Goal: Task Accomplishment & Management: Manage account settings

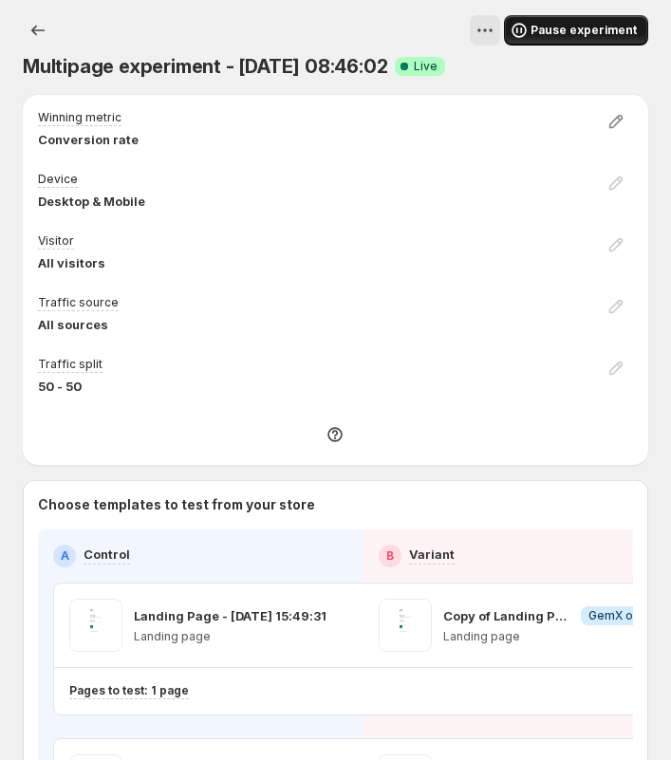
click at [575, 35] on span "Pause experiment" at bounding box center [583, 30] width 106 height 15
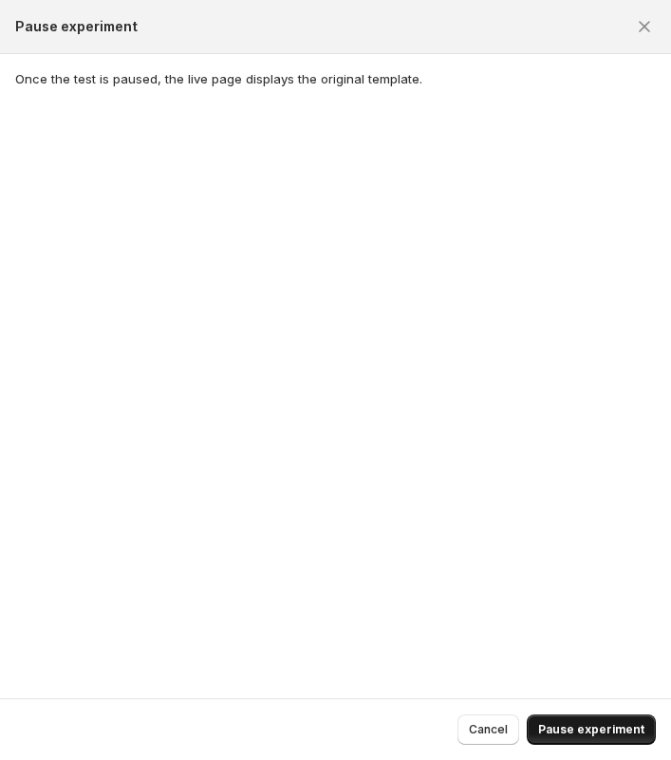
click at [594, 731] on span "Pause experiment" at bounding box center [591, 729] width 106 height 15
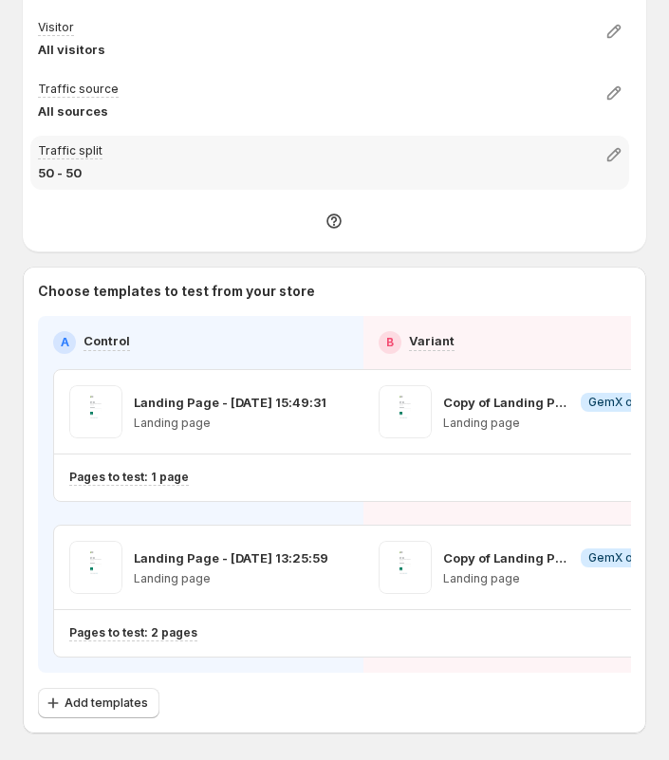
scroll to position [289, 0]
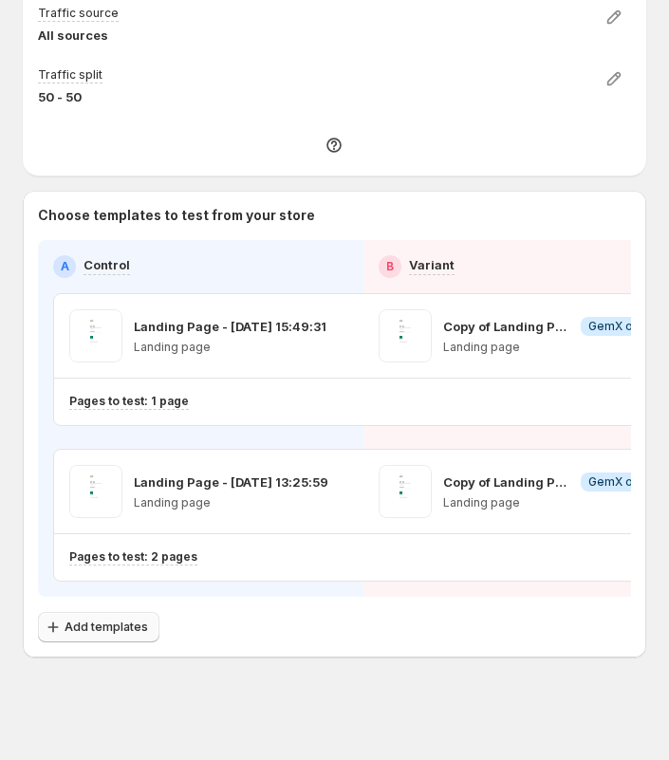
click at [115, 625] on span "Add templates" at bounding box center [106, 626] width 83 height 15
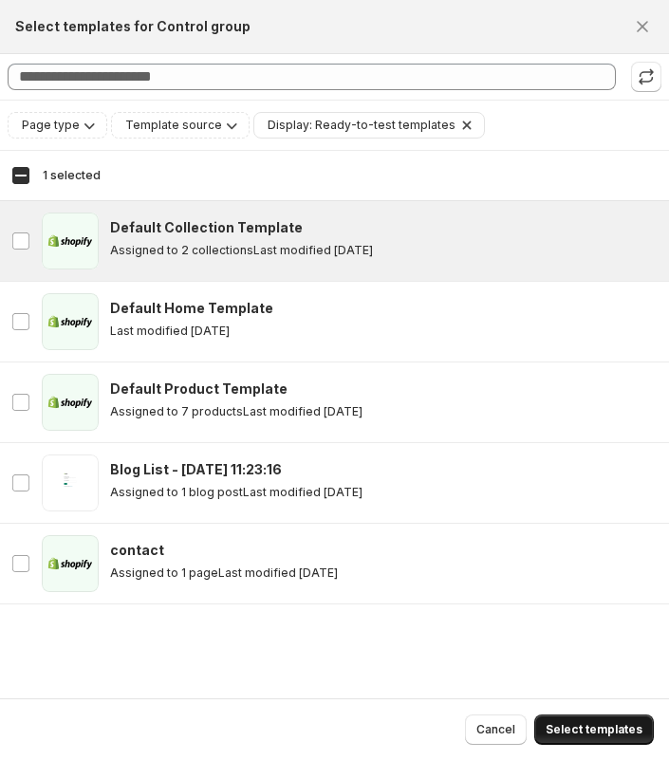
click at [594, 735] on span "Select templates" at bounding box center [593, 729] width 97 height 15
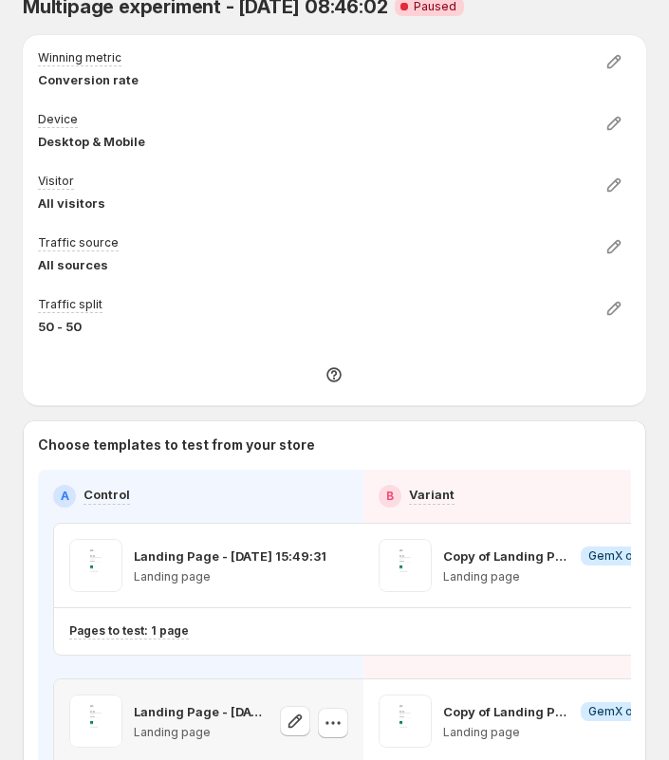
scroll to position [0, 0]
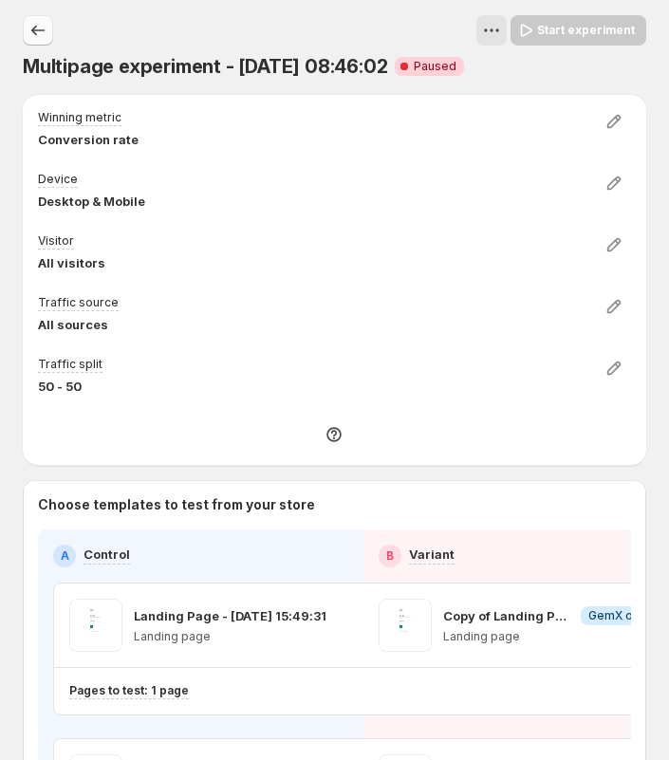
click at [32, 28] on icon "Experiments" at bounding box center [37, 31] width 13 height 10
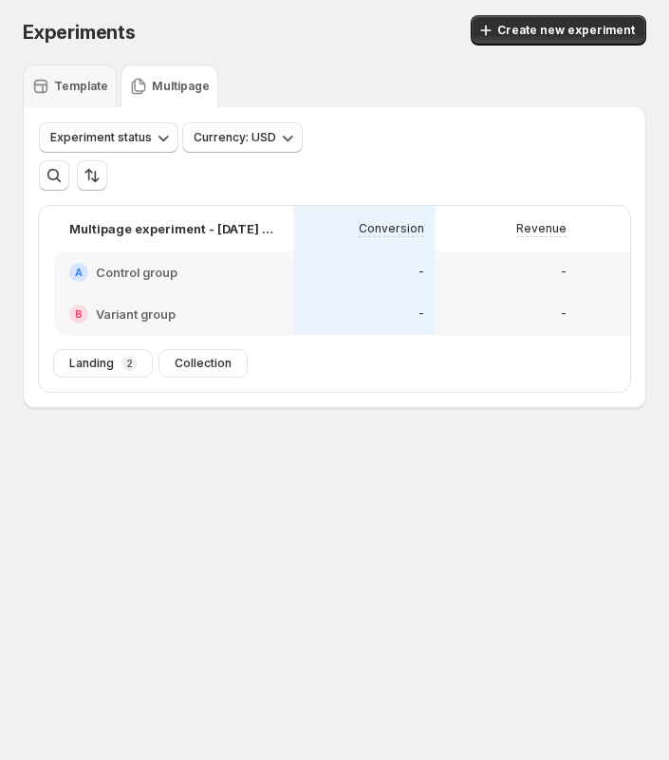
scroll to position [0, 424]
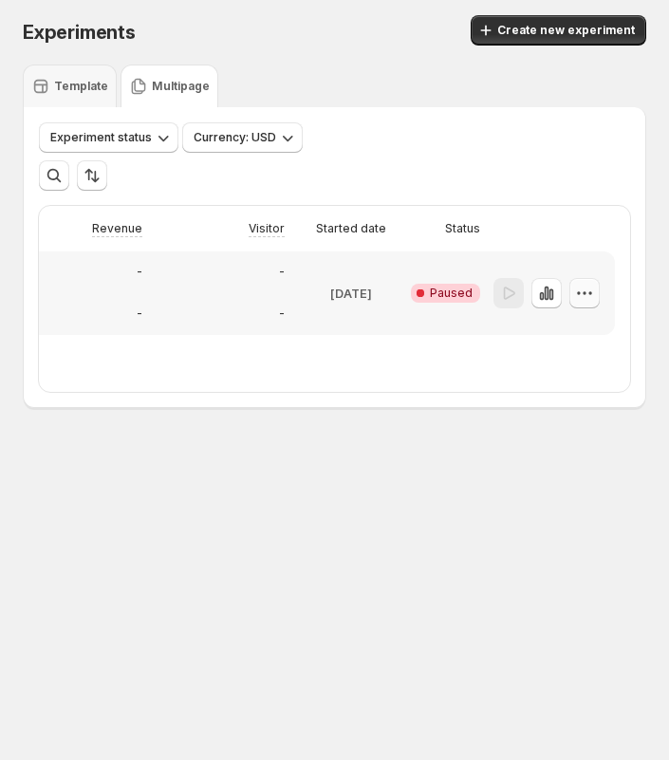
click at [580, 294] on icon "button" at bounding box center [578, 292] width 3 height 3
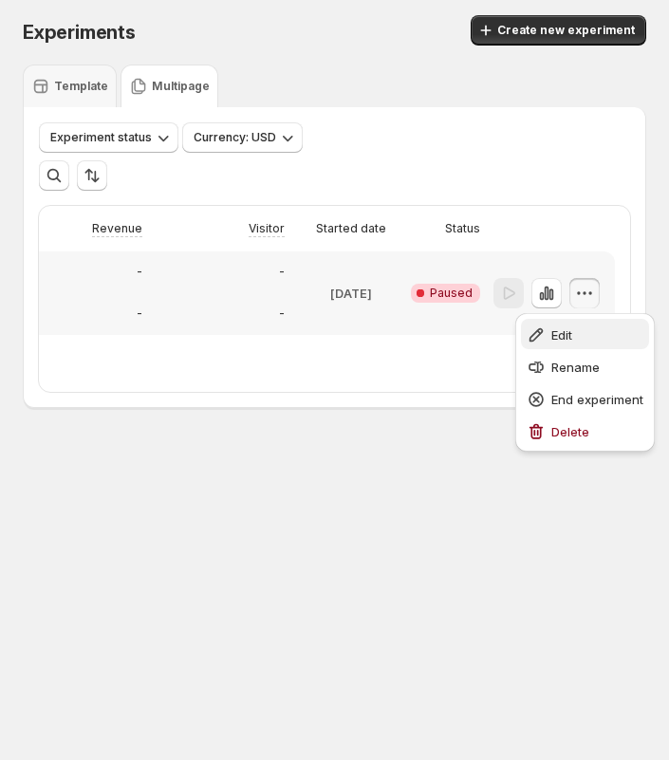
click at [571, 336] on span "Edit" at bounding box center [561, 334] width 21 height 15
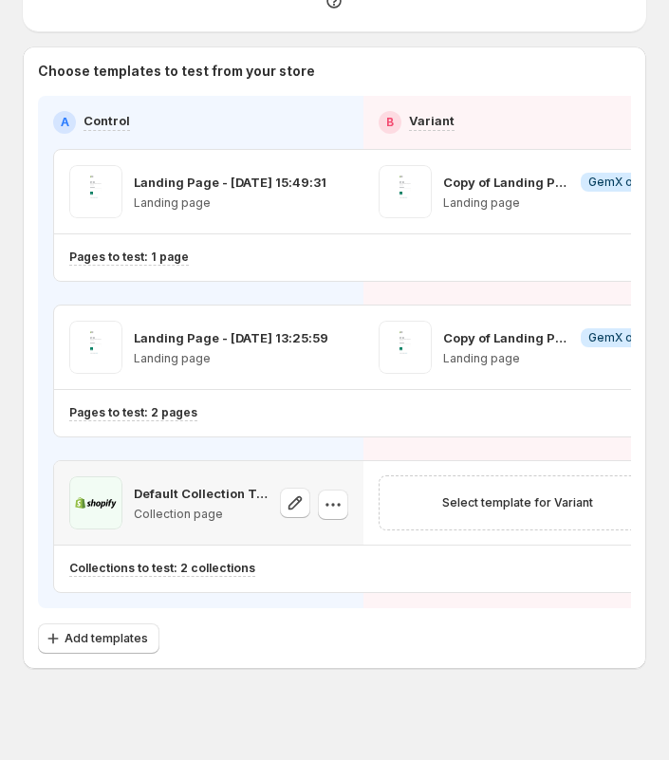
scroll to position [445, 0]
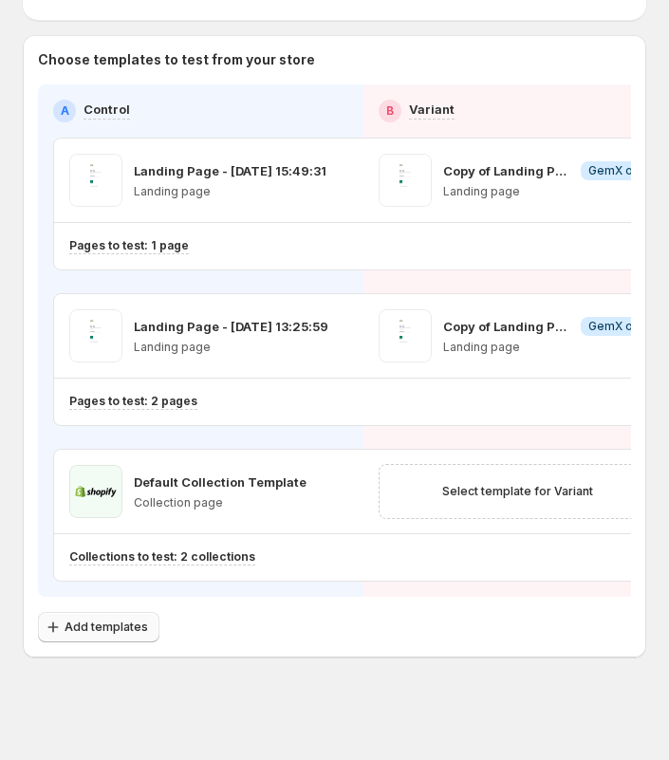
click at [111, 630] on span "Add templates" at bounding box center [106, 626] width 83 height 15
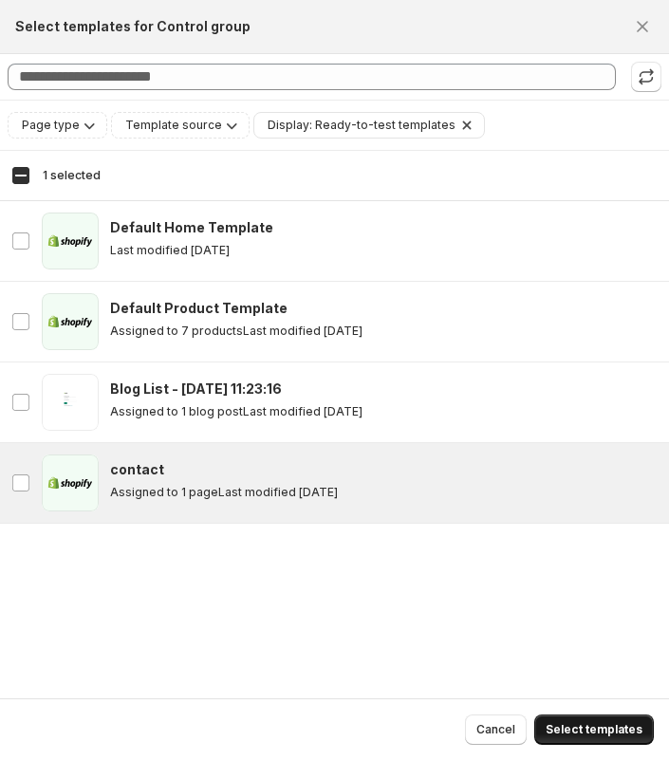
click at [607, 725] on span "Select templates" at bounding box center [593, 729] width 97 height 15
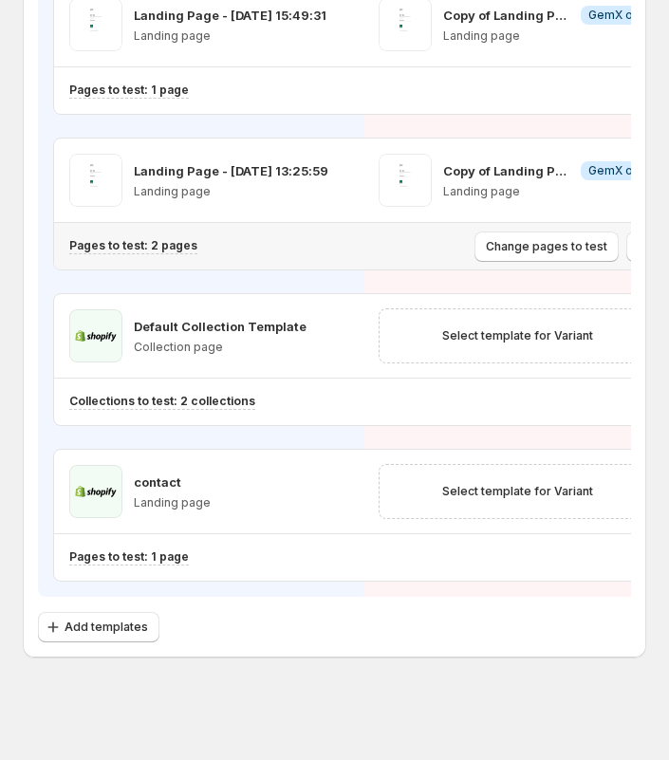
scroll to position [0, 0]
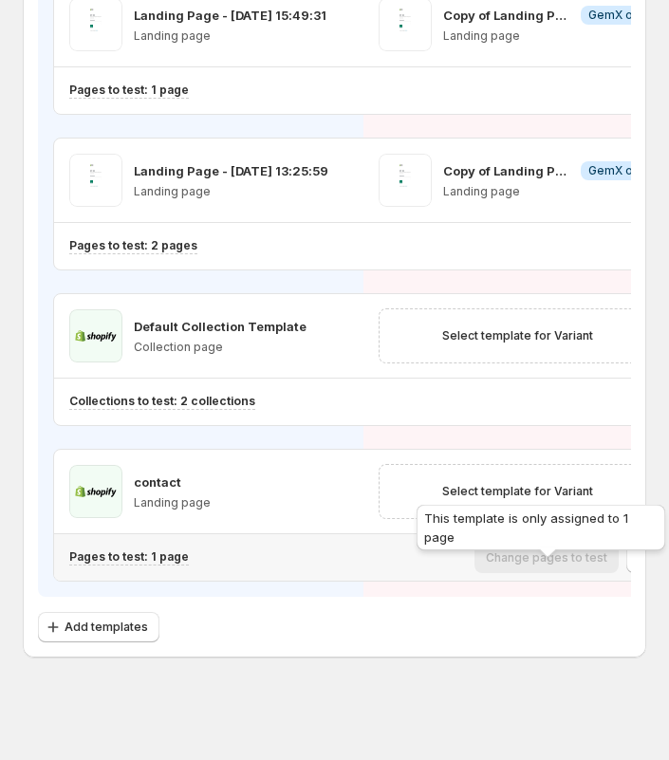
scroll to position [0, 57]
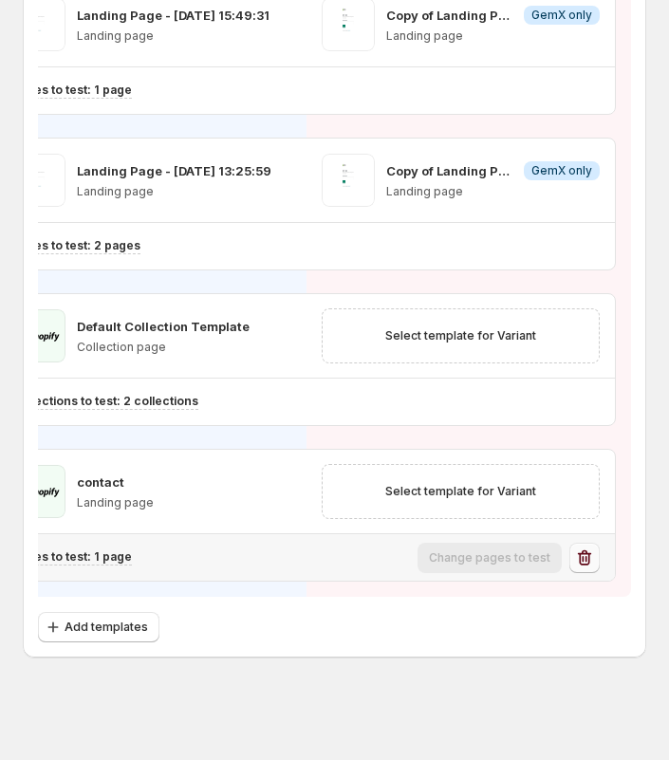
click at [585, 553] on icon "button" at bounding box center [584, 556] width 13 height 15
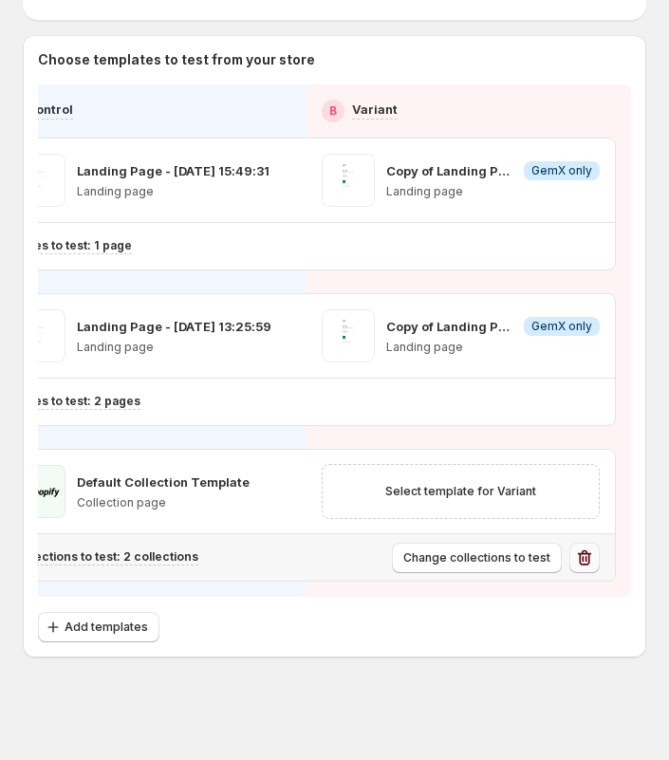
click at [581, 557] on icon "button" at bounding box center [584, 557] width 19 height 19
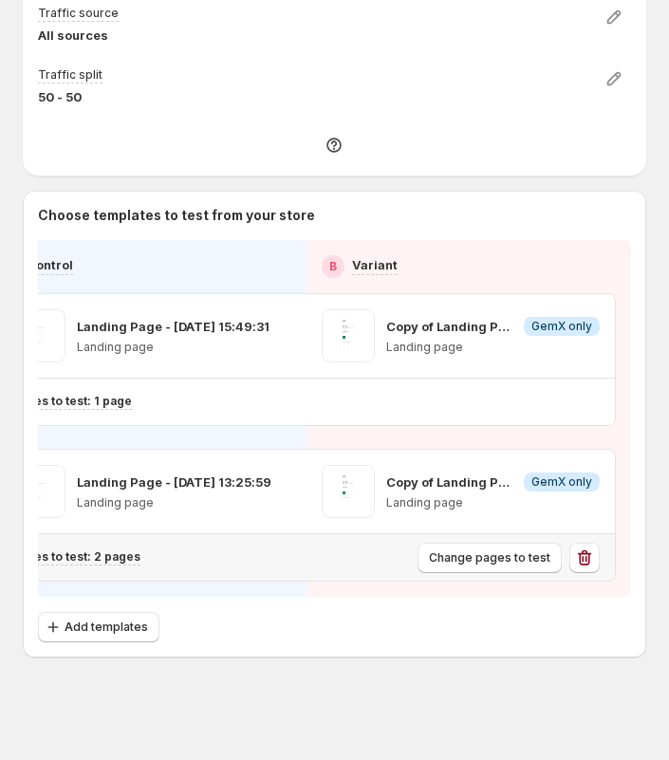
scroll to position [289, 0]
click at [102, 631] on span "Add templates" at bounding box center [106, 626] width 83 height 15
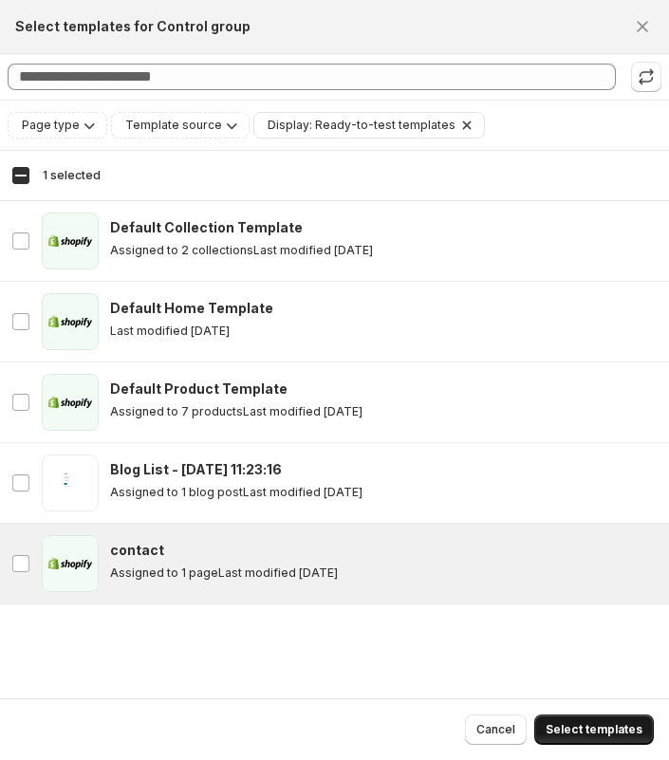
click at [571, 720] on button "Select templates" at bounding box center [594, 729] width 120 height 30
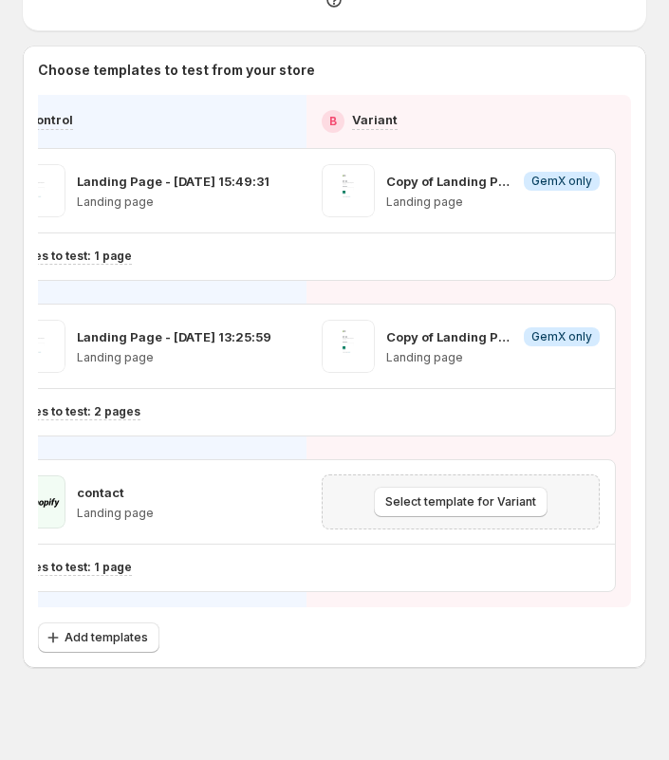
scroll to position [445, 0]
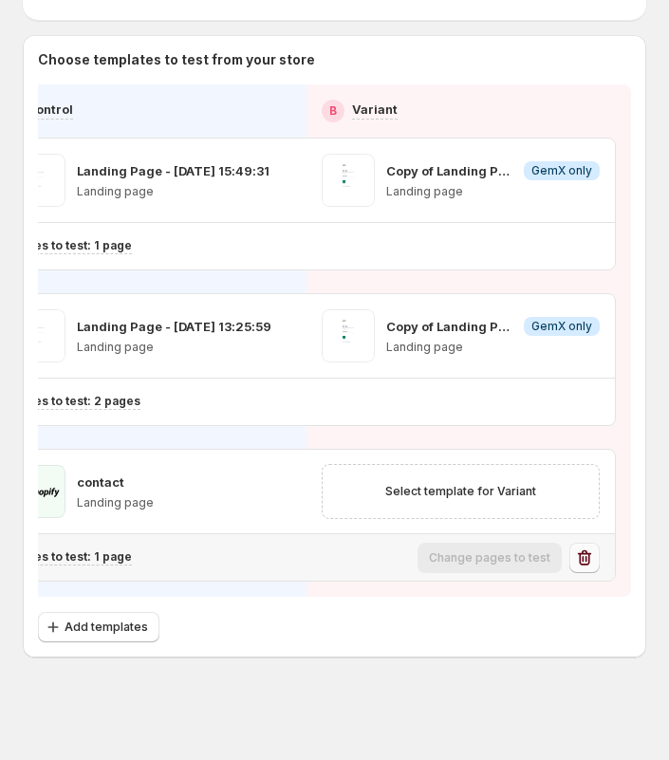
click at [582, 552] on icon "button" at bounding box center [584, 556] width 13 height 15
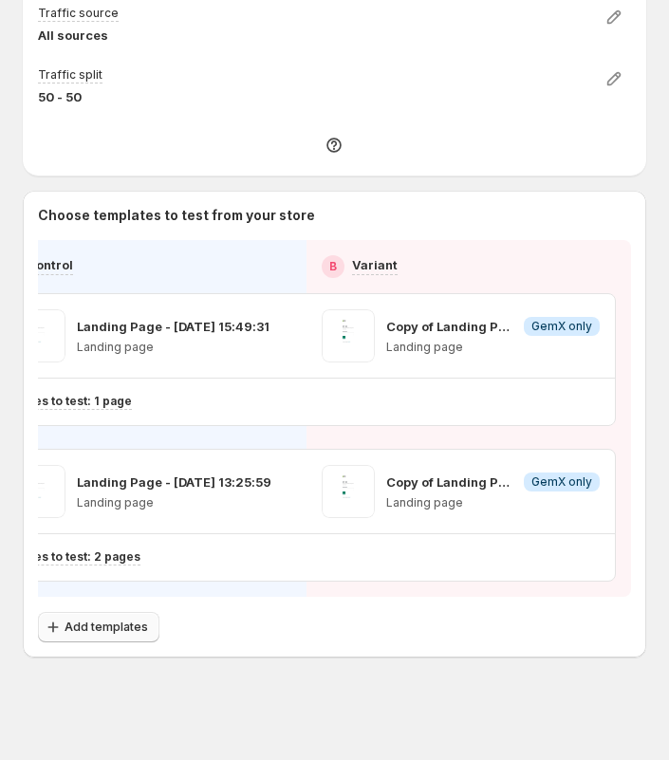
click at [126, 626] on span "Add templates" at bounding box center [106, 626] width 83 height 15
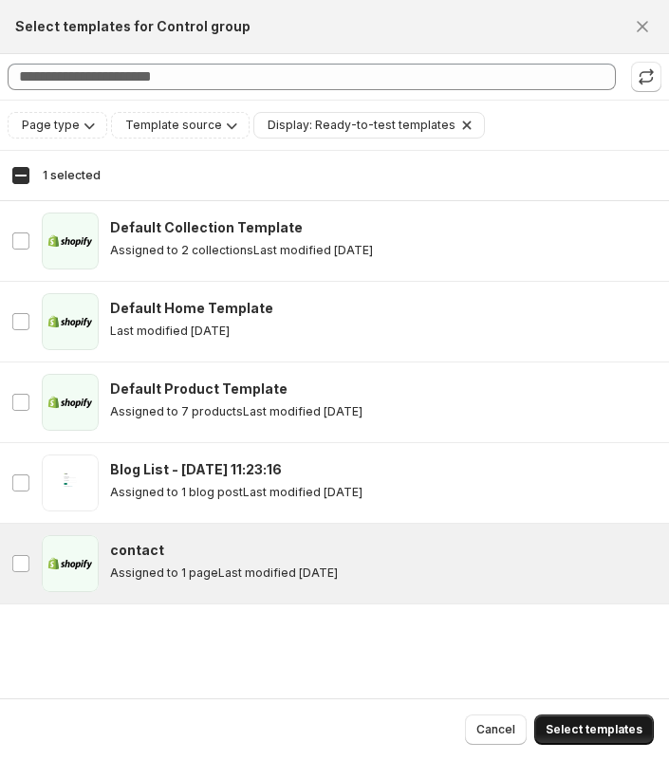
click at [602, 729] on span "Select templates" at bounding box center [593, 729] width 97 height 15
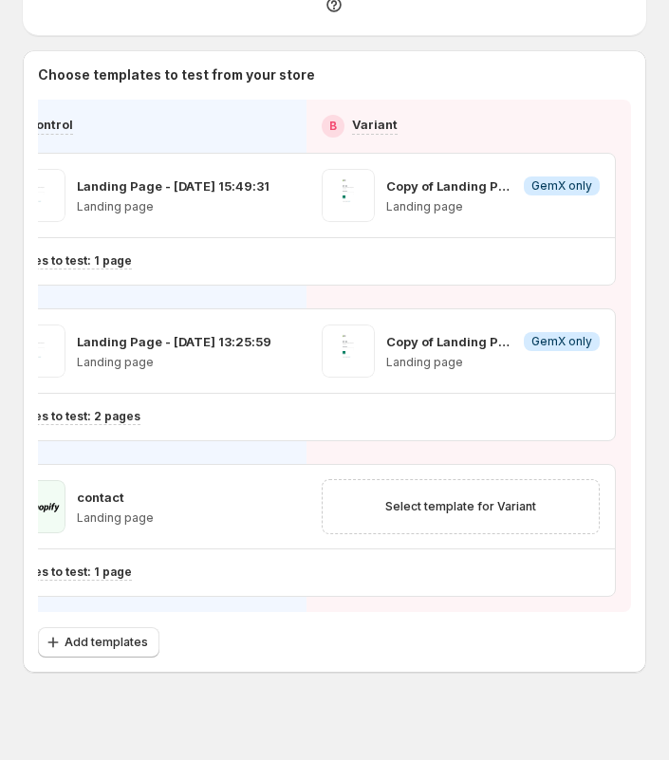
scroll to position [445, 0]
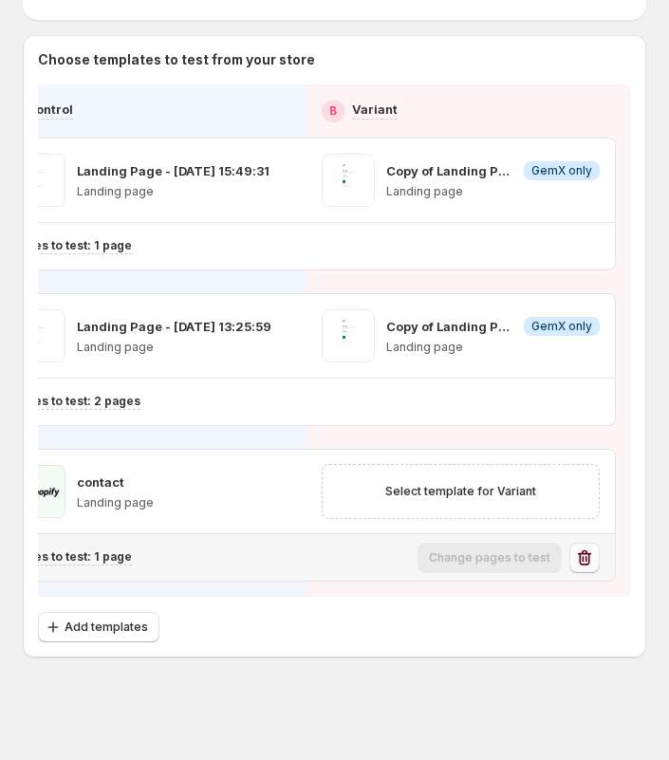
click at [587, 563] on icon "button" at bounding box center [584, 557] width 19 height 19
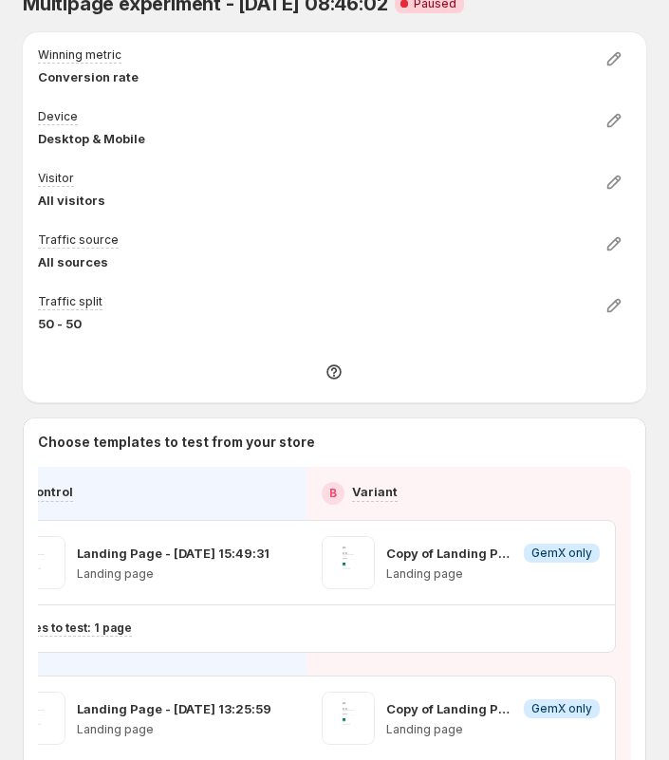
scroll to position [0, 0]
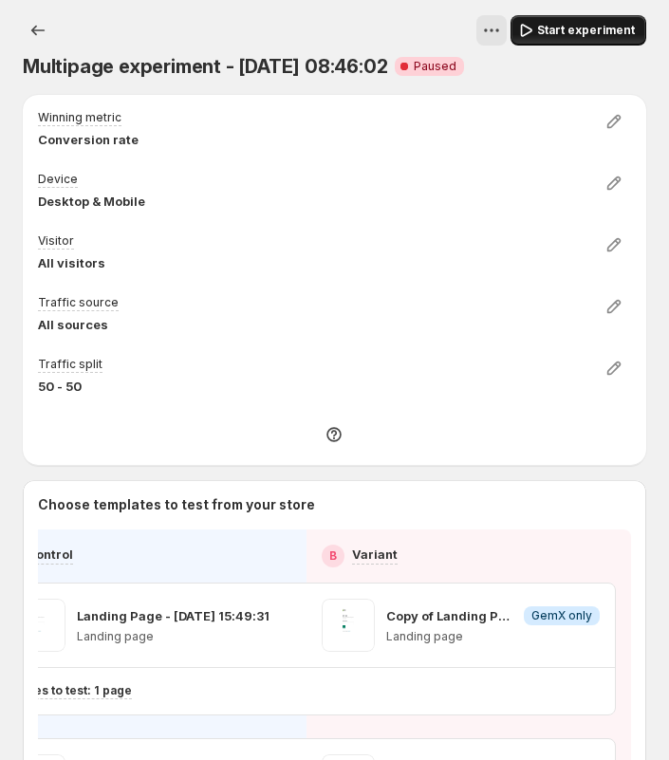
click at [579, 23] on span "Start experiment" at bounding box center [586, 30] width 98 height 15
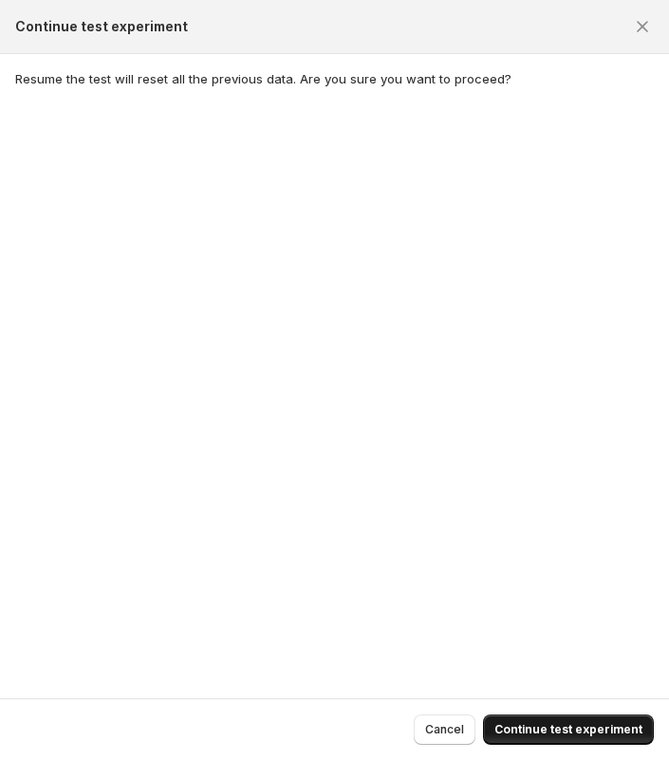
click at [569, 727] on span "Continue test experiment" at bounding box center [568, 729] width 148 height 15
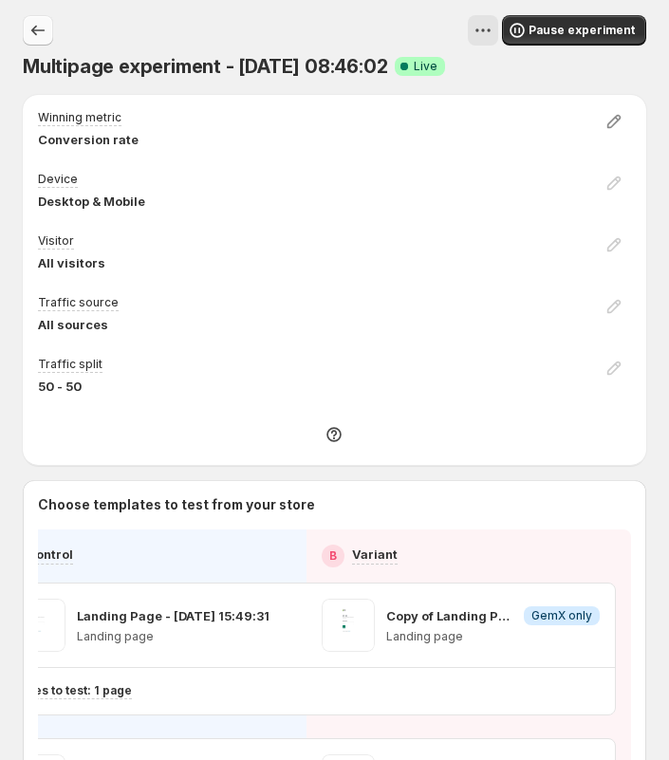
click at [41, 28] on icon "Experiments" at bounding box center [37, 30] width 19 height 19
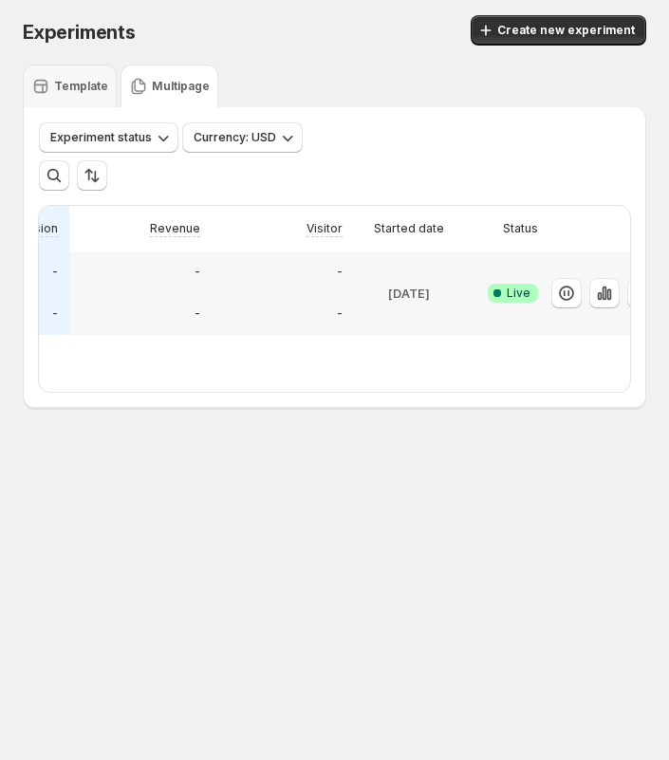
scroll to position [0, 424]
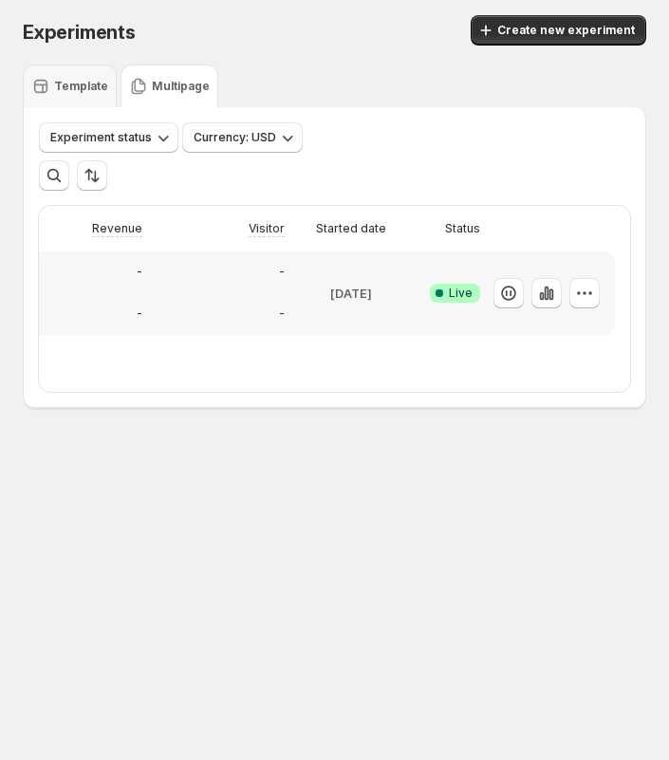
click at [566, 244] on div at bounding box center [552, 229] width 123 height 46
click at [580, 292] on icon "button" at bounding box center [584, 293] width 19 height 19
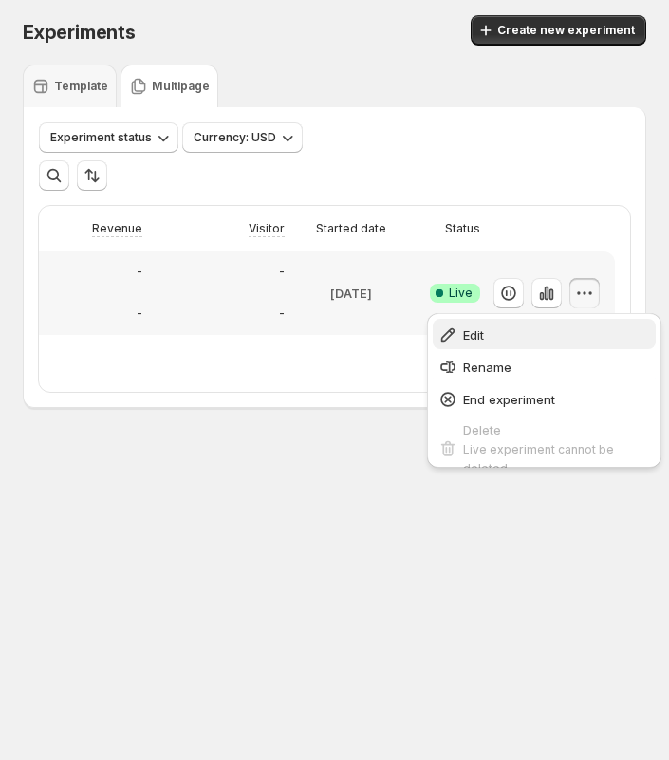
click at [503, 335] on span "Edit" at bounding box center [556, 334] width 187 height 19
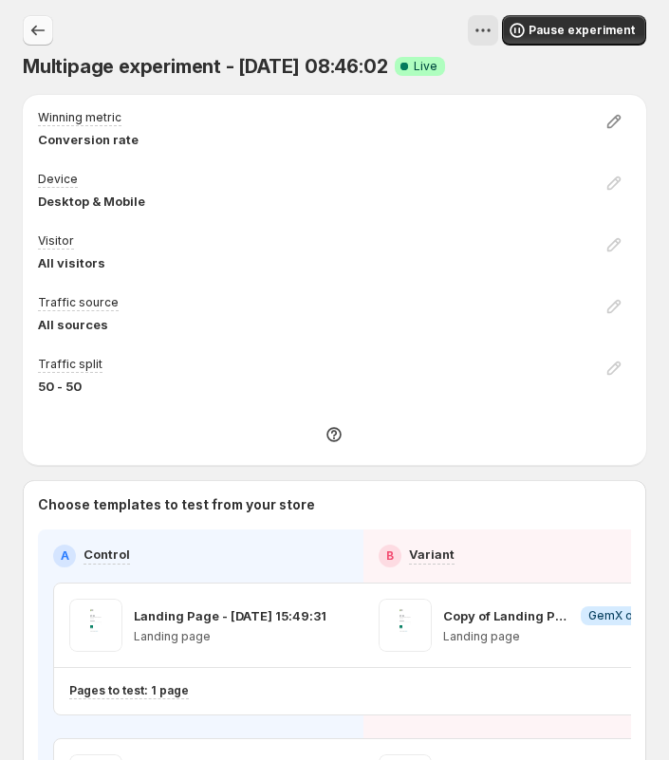
click at [42, 39] on icon "Experiments" at bounding box center [37, 30] width 19 height 19
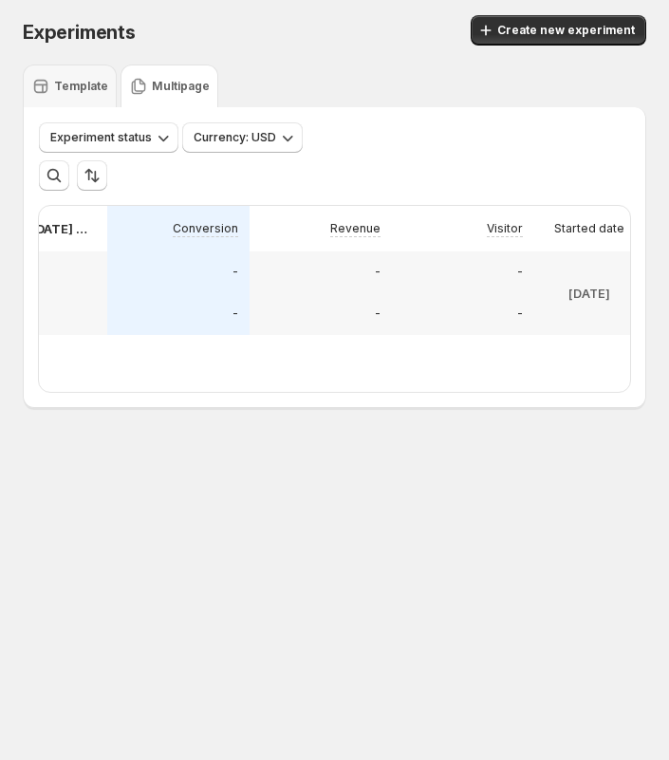
scroll to position [0, 346]
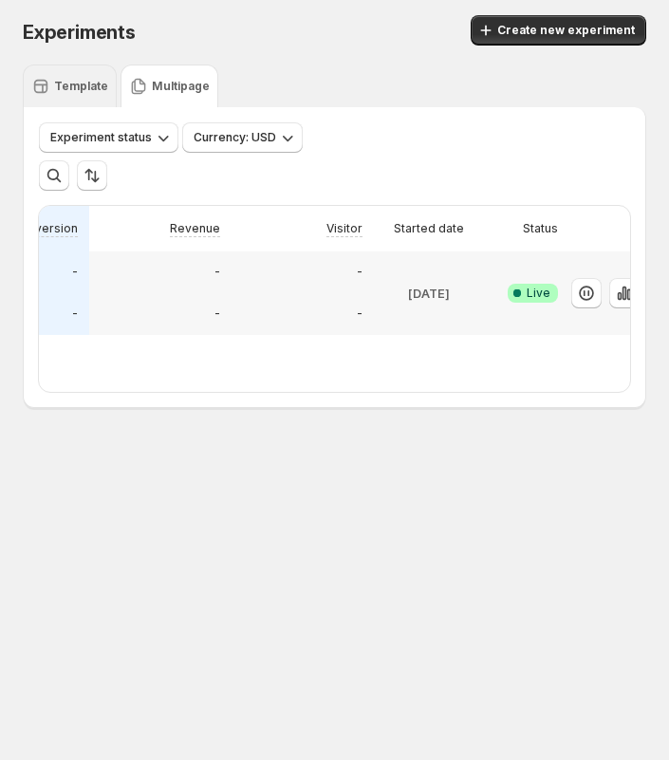
click at [69, 83] on p "Template" at bounding box center [81, 86] width 54 height 15
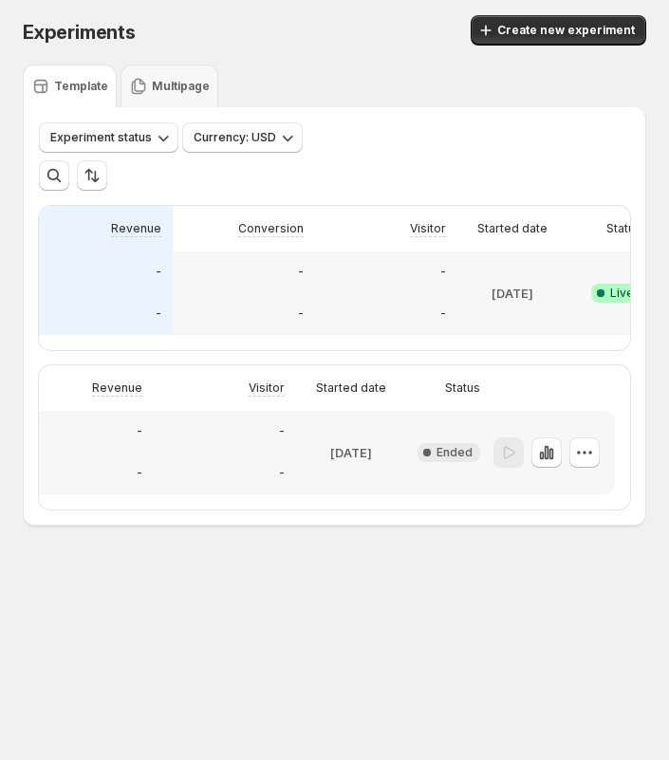
scroll to position [0, 424]
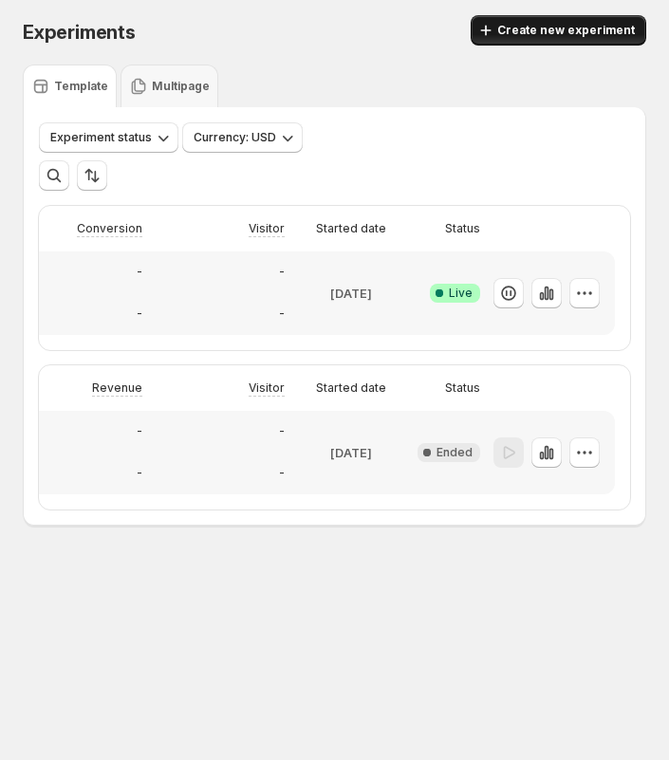
click at [534, 28] on span "Create new experiment" at bounding box center [566, 30] width 138 height 15
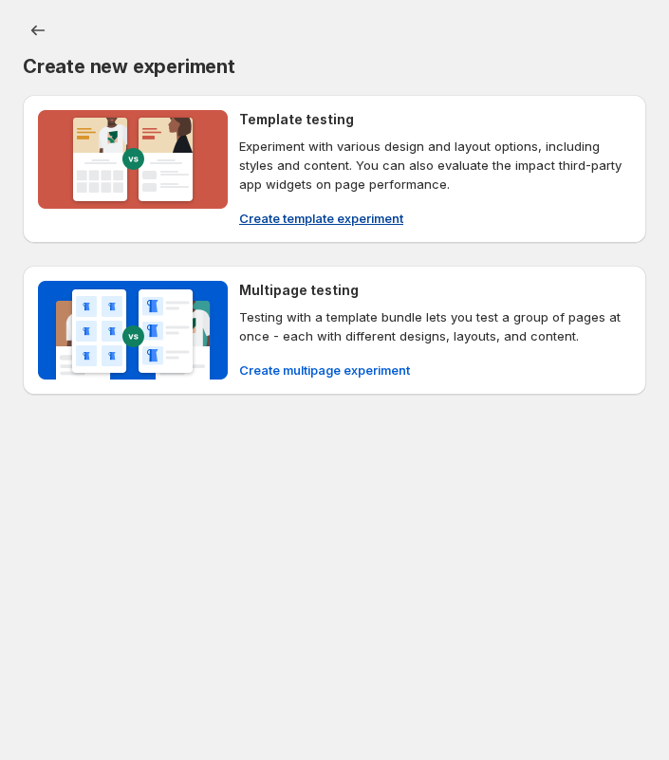
click at [288, 166] on p "Experiment with various design and layout options, including styles and content…" at bounding box center [435, 165] width 392 height 57
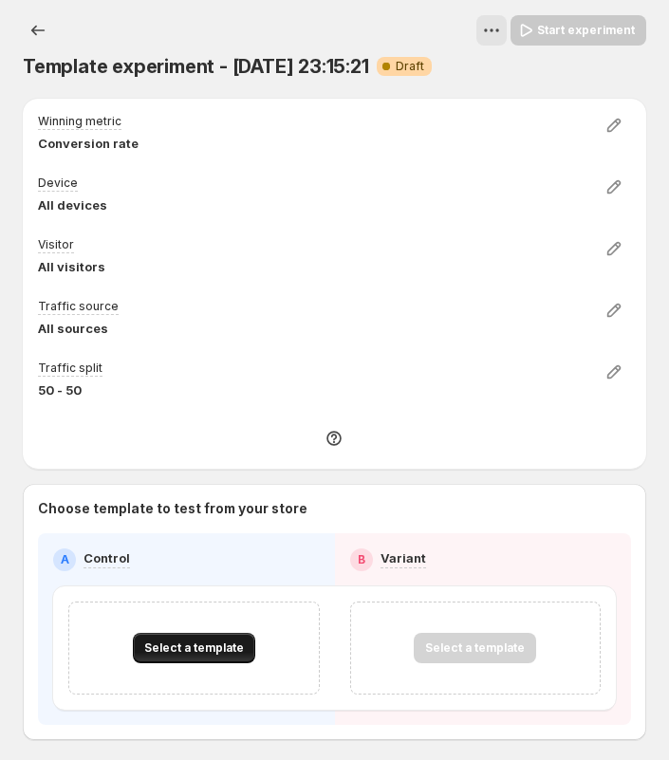
click at [190, 646] on span "Select a template" at bounding box center [194, 647] width 100 height 15
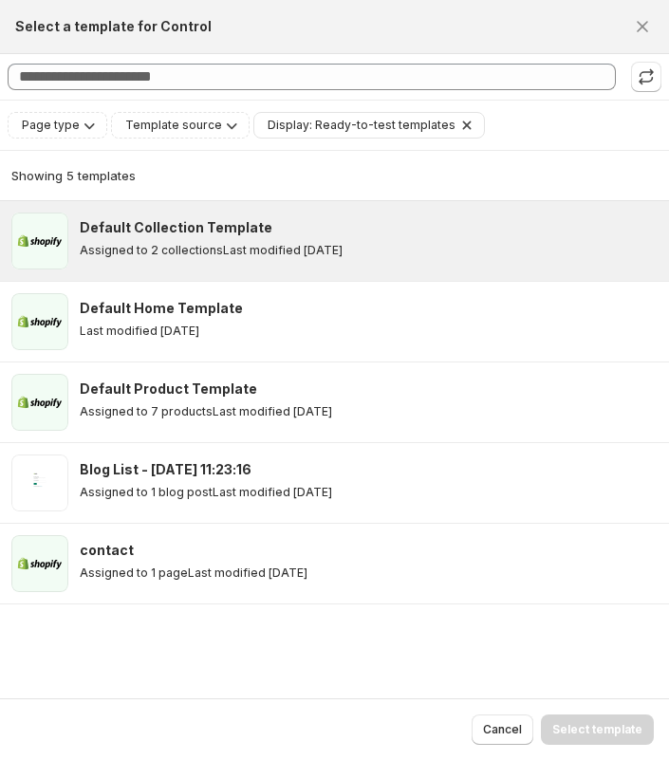
click at [111, 246] on p "Assigned to 2 collections" at bounding box center [151, 250] width 143 height 15
click at [620, 731] on span "Select template" at bounding box center [597, 729] width 90 height 15
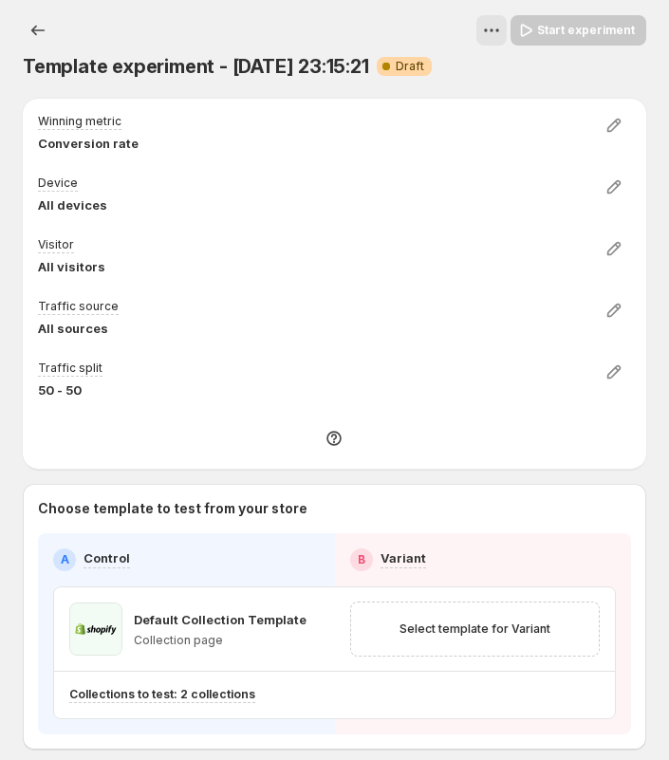
scroll to position [92, 0]
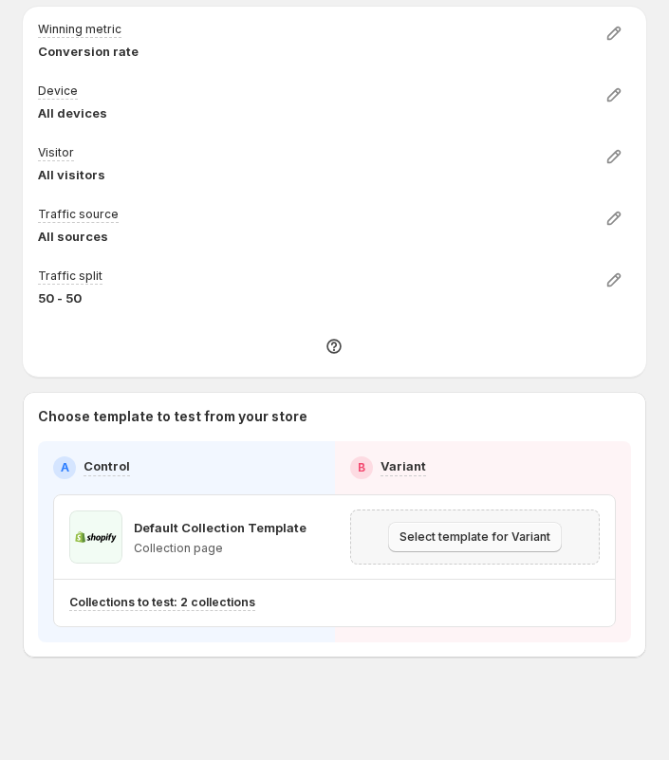
click at [466, 536] on span "Select template for Variant" at bounding box center [474, 536] width 151 height 15
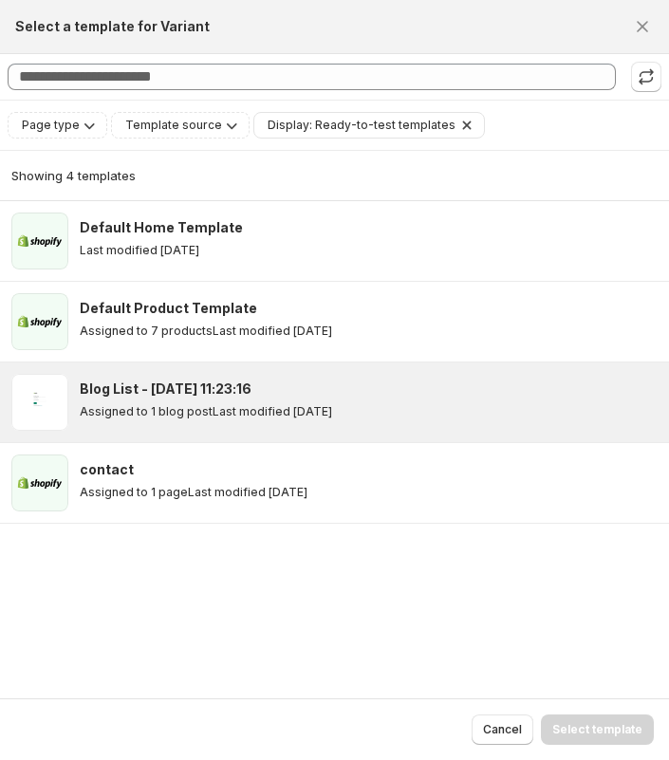
click at [153, 392] on h3 "Blog List - Apr 1, 11:23:16" at bounding box center [166, 388] width 172 height 19
click at [595, 731] on span "Select template" at bounding box center [597, 729] width 90 height 15
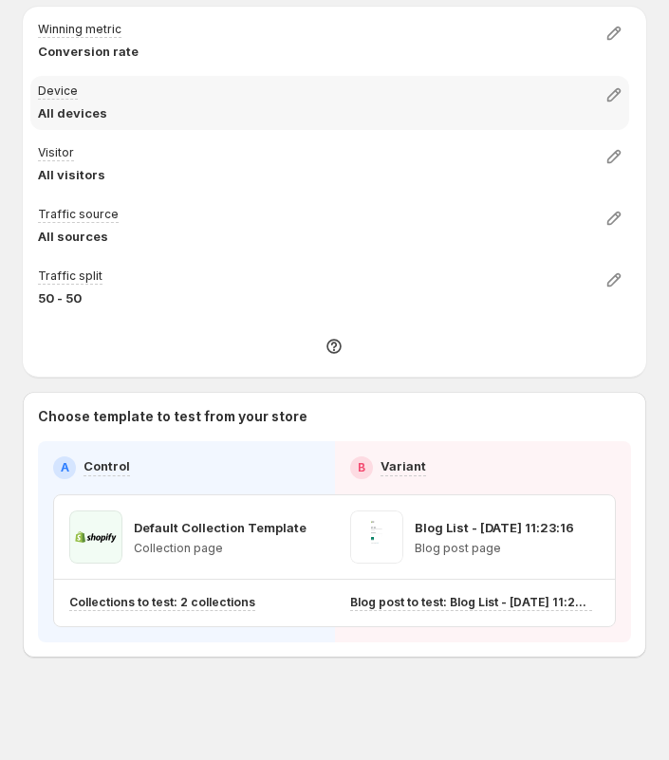
scroll to position [0, 0]
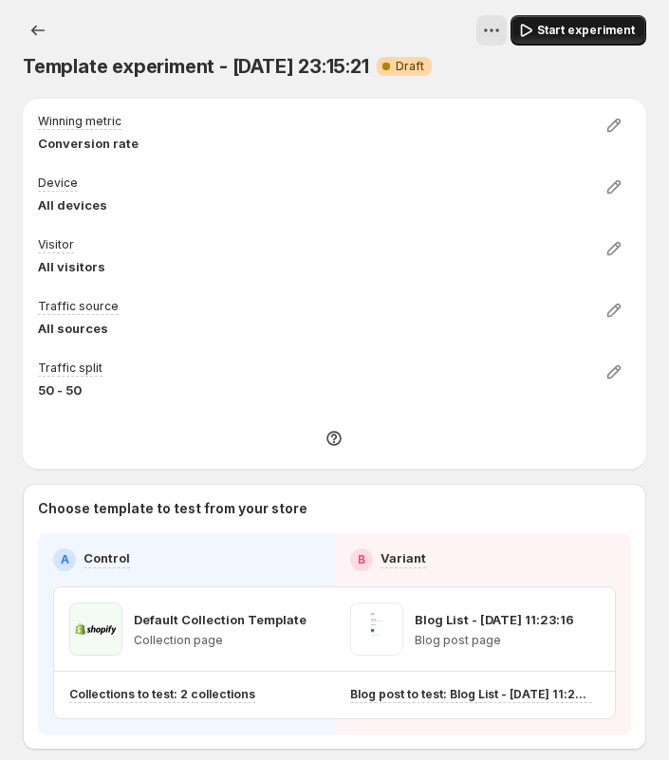
click at [563, 29] on span "Start experiment" at bounding box center [586, 30] width 98 height 15
click at [492, 27] on icon "View actions for Template experiment - Sep 10, 23:15:21" at bounding box center [482, 30] width 19 height 19
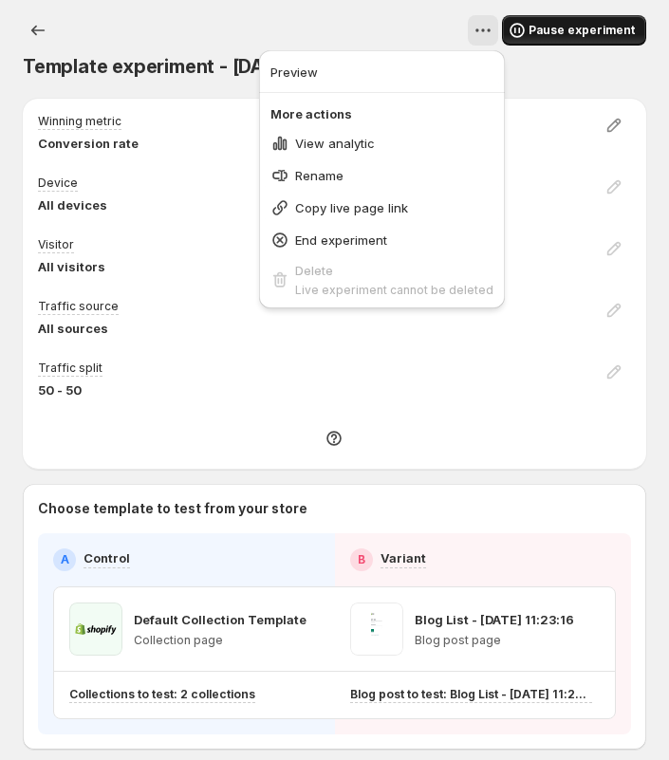
click at [563, 32] on span "Pause experiment" at bounding box center [581, 30] width 106 height 15
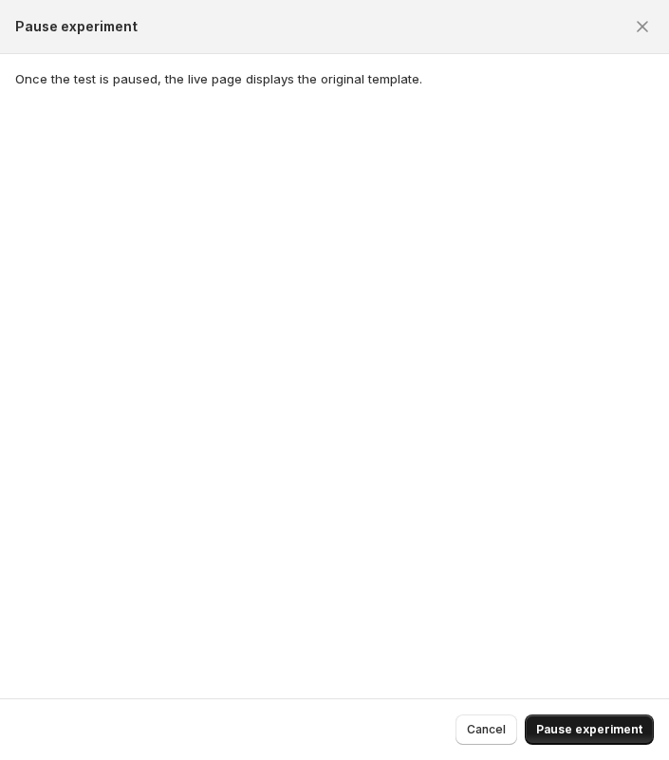
click at [618, 728] on span "Pause experiment" at bounding box center [589, 729] width 106 height 15
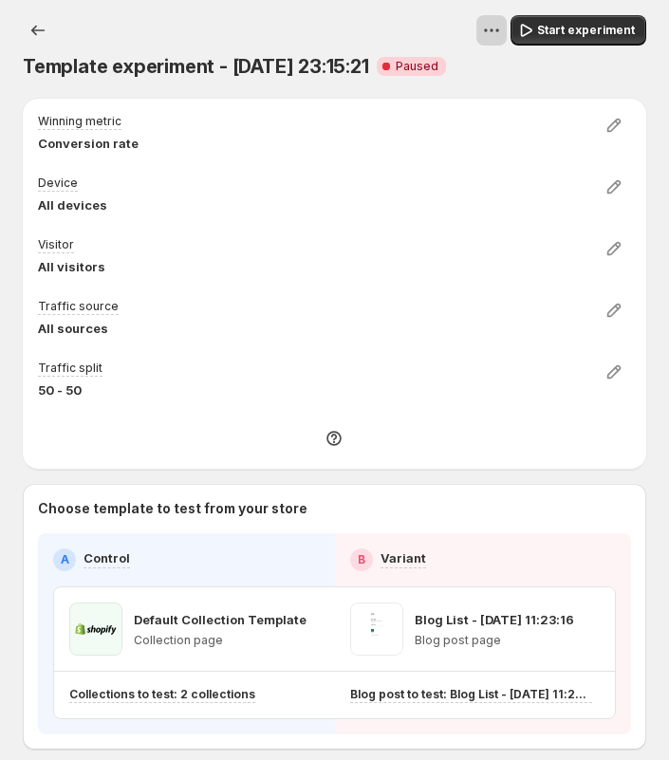
click at [498, 22] on icon "View actions for Template experiment - Sep 10, 23:15:21" at bounding box center [491, 30] width 19 height 19
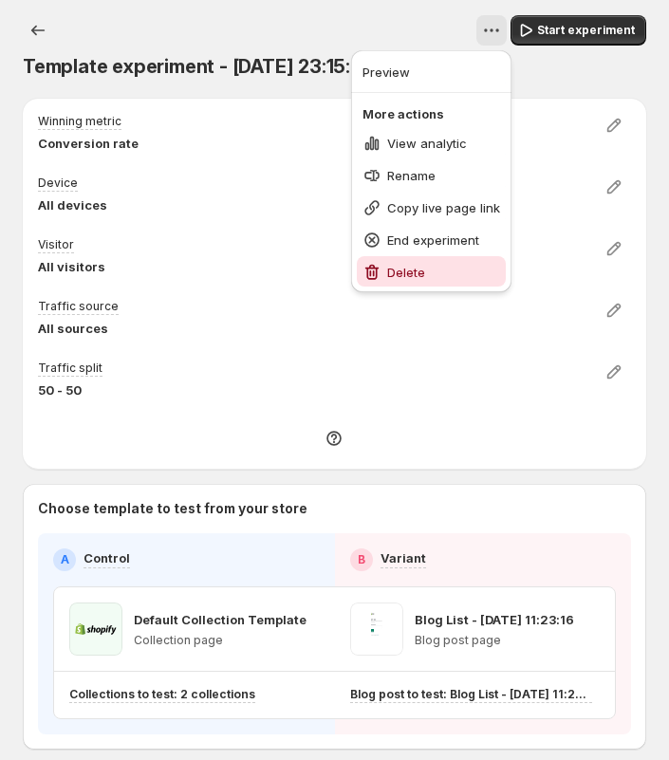
click at [433, 270] on span "Delete" at bounding box center [443, 272] width 113 height 19
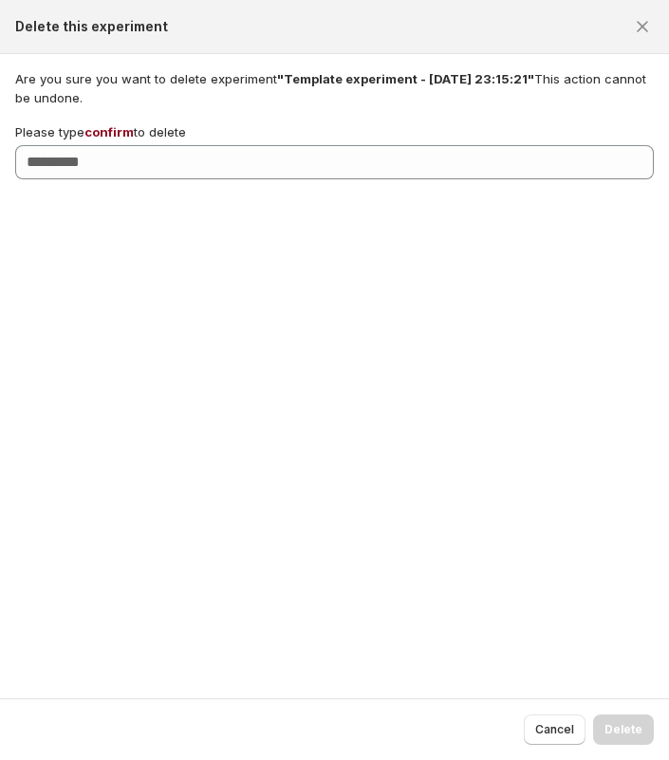
click at [114, 125] on span "confirm" at bounding box center [108, 131] width 49 height 15
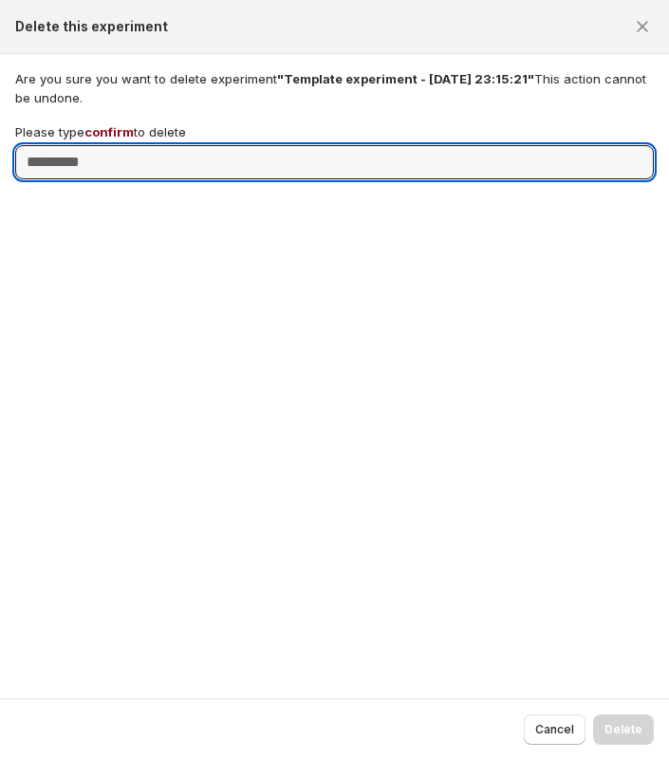
click at [114, 145] on input "Please type confirm to delete" at bounding box center [334, 162] width 638 height 34
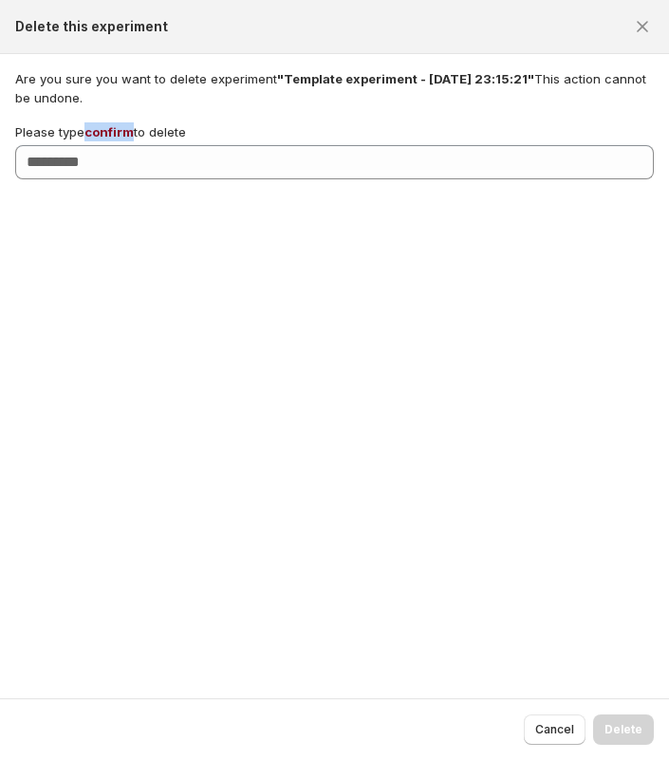
click at [114, 125] on span "confirm" at bounding box center [108, 131] width 49 height 15
click at [114, 145] on input "Please type confirm to delete" at bounding box center [334, 162] width 638 height 34
copy span "confirm"
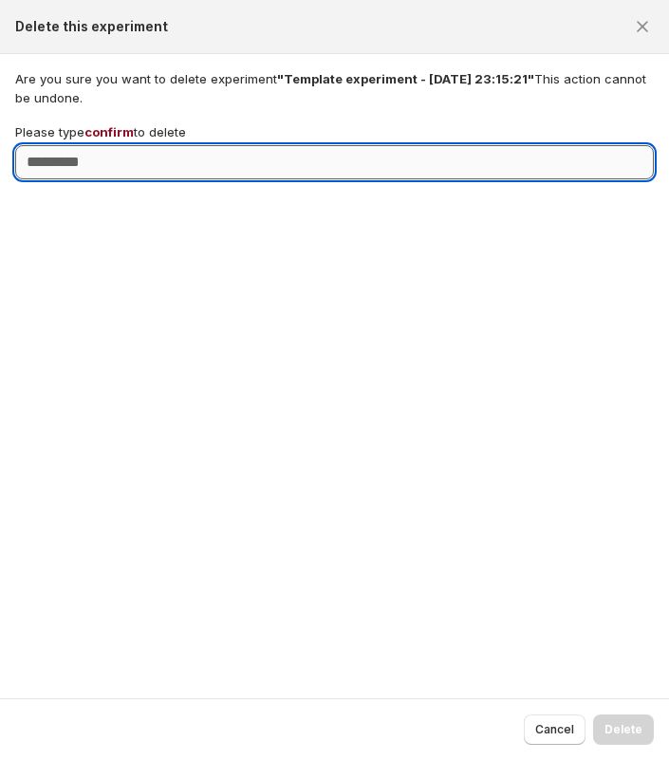
click at [121, 155] on input "Please type confirm to delete" at bounding box center [334, 162] width 638 height 34
paste input "*******"
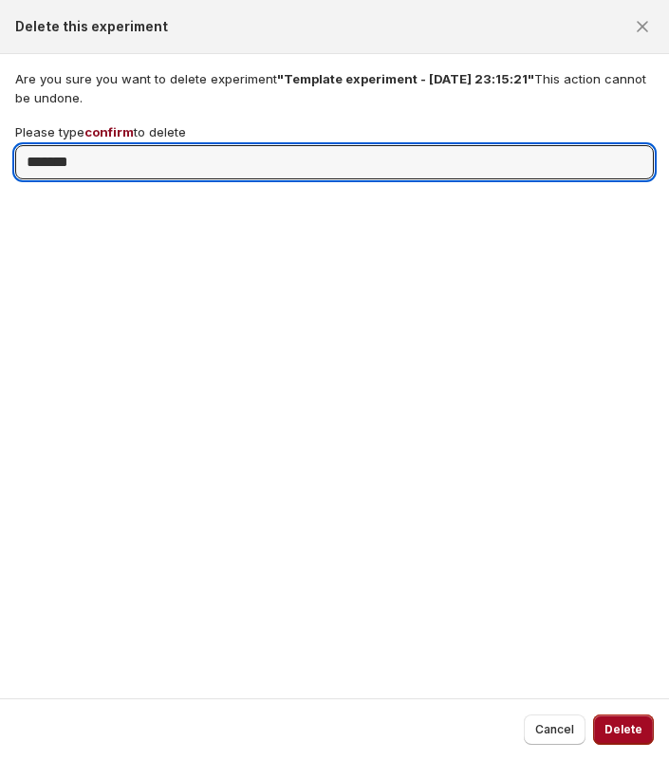
type input "*******"
click at [634, 725] on span "Delete" at bounding box center [623, 729] width 38 height 15
